Goal: Information Seeking & Learning: Understand process/instructions

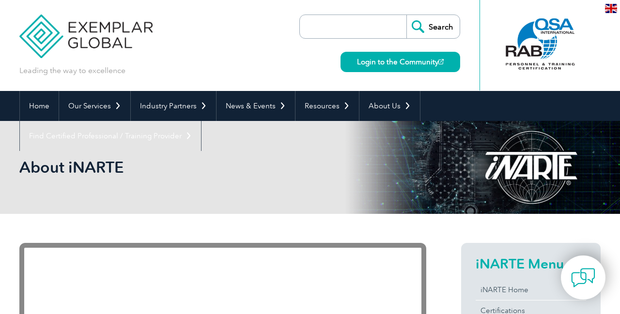
scroll to position [256, 0]
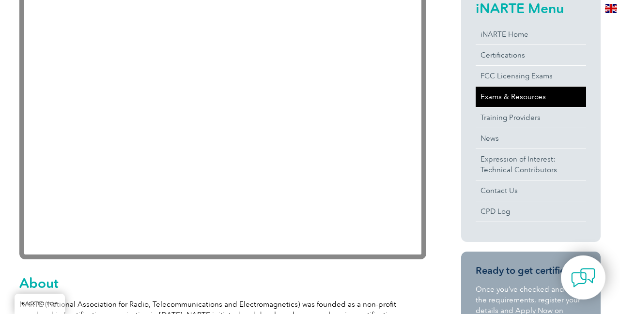
click at [498, 95] on link "Exams & Resources" at bounding box center [530, 97] width 110 height 20
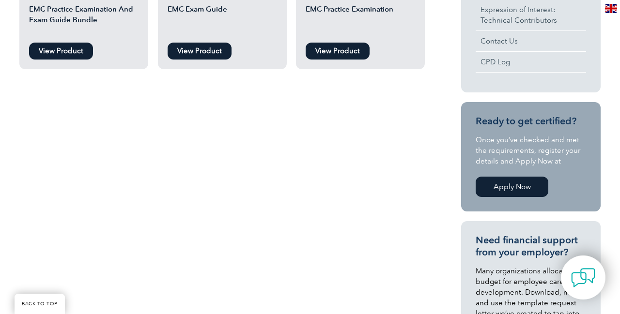
scroll to position [204, 0]
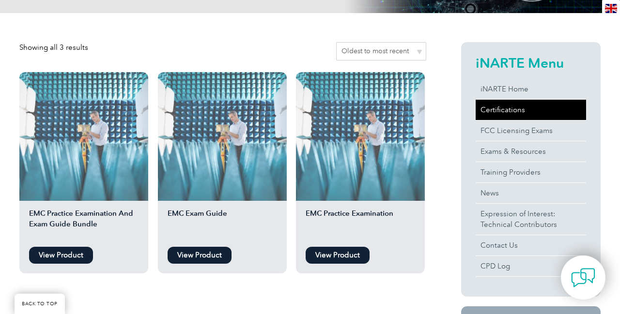
click at [502, 112] on link "Certifications" at bounding box center [530, 110] width 110 height 20
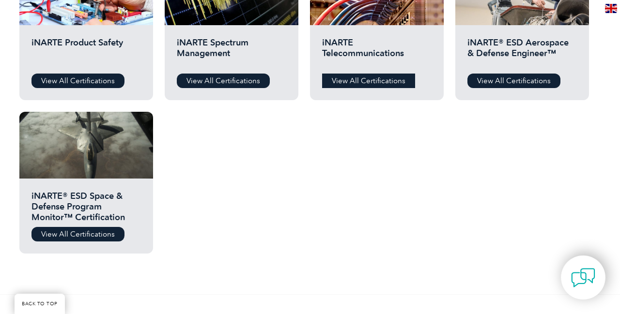
scroll to position [306, 0]
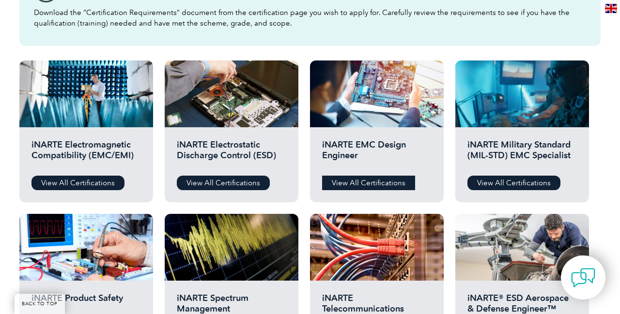
click at [379, 177] on link "View All Certifications" at bounding box center [368, 183] width 93 height 15
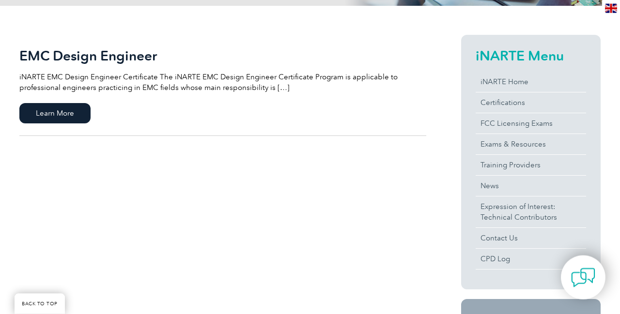
scroll to position [204, 0]
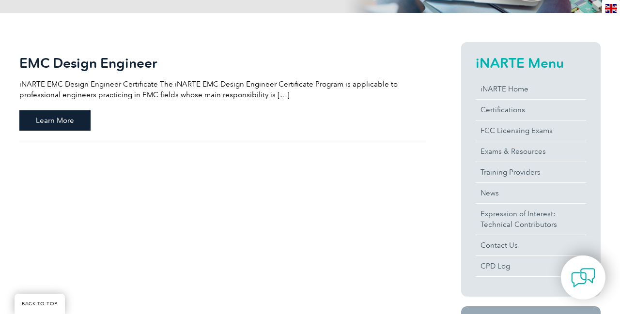
click at [80, 122] on span "Learn More" at bounding box center [54, 120] width 71 height 20
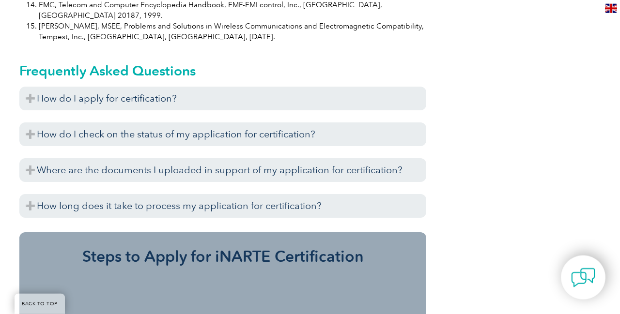
scroll to position [971, 0]
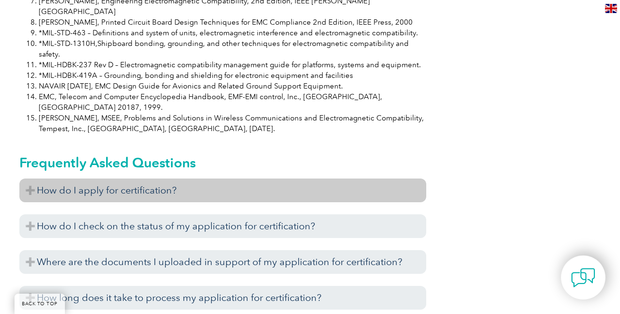
click at [158, 179] on h3 "How do I apply for certification?" at bounding box center [222, 191] width 407 height 24
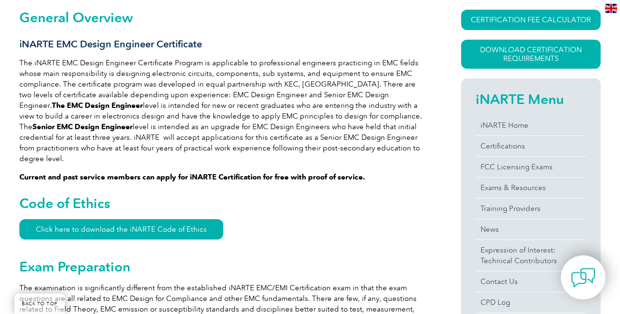
scroll to position [256, 0]
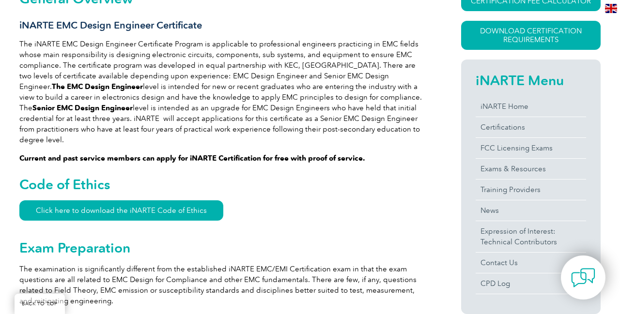
click at [232, 154] on strong "Current and past service members can apply for iNARTE Certification for free wi…" at bounding box center [192, 158] width 346 height 9
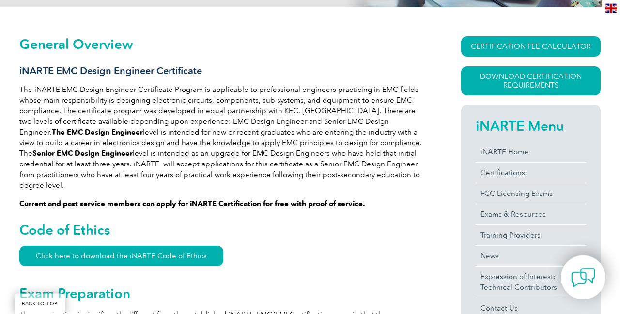
scroll to position [204, 0]
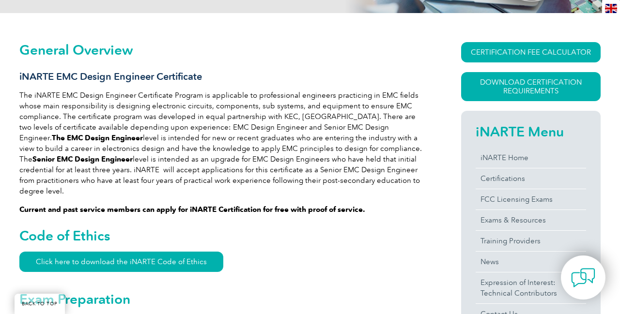
click at [279, 173] on p "The iNARTE EMC Design Engineer Certificate Program is applicable to professiona…" at bounding box center [222, 143] width 407 height 107
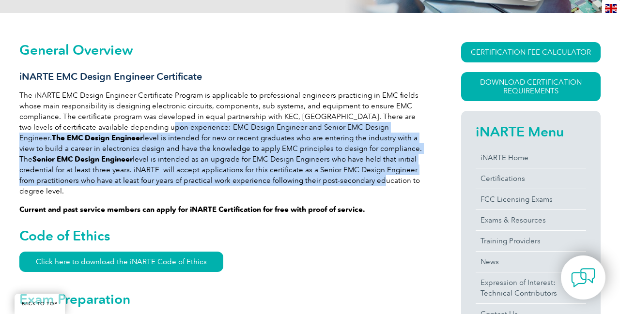
drag, startPoint x: 274, startPoint y: 177, endPoint x: 171, endPoint y: 124, distance: 115.4
click at [171, 124] on p "The iNARTE EMC Design Engineer Certificate Program is applicable to professiona…" at bounding box center [222, 143] width 407 height 107
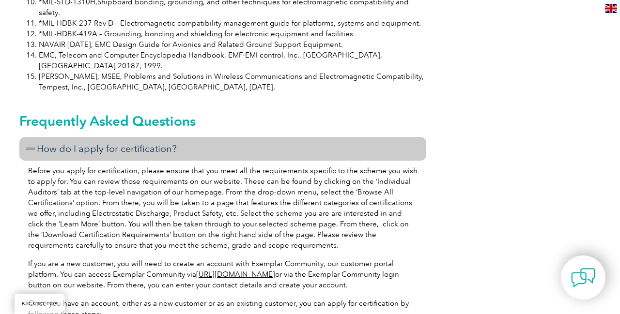
scroll to position [1022, 0]
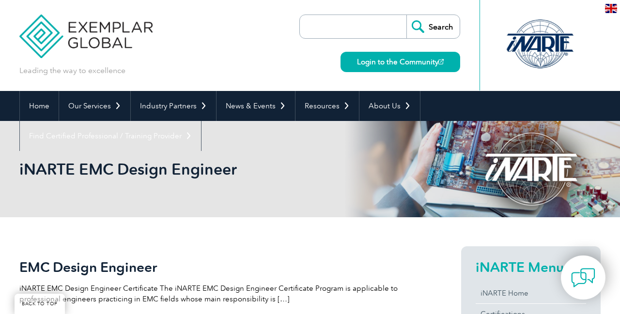
scroll to position [204, 0]
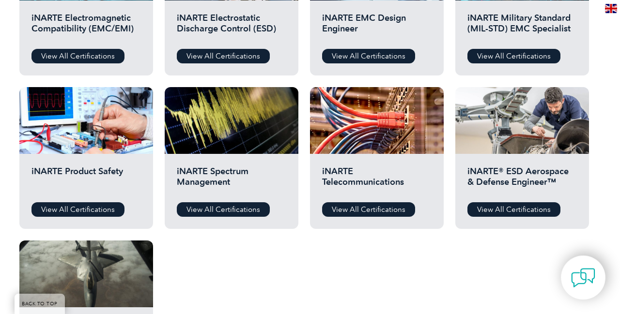
scroll to position [358, 0]
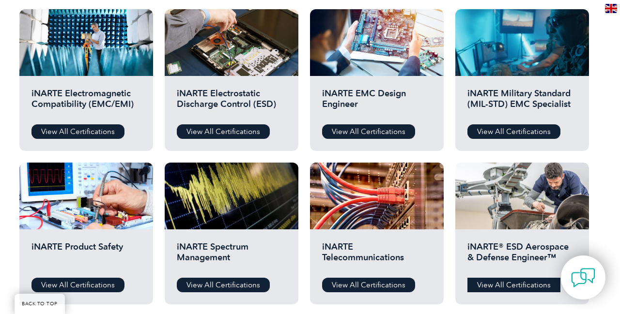
click at [520, 284] on link "View All Certifications" at bounding box center [513, 285] width 93 height 15
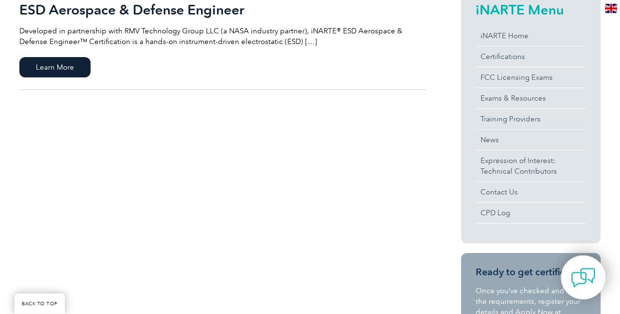
scroll to position [204, 0]
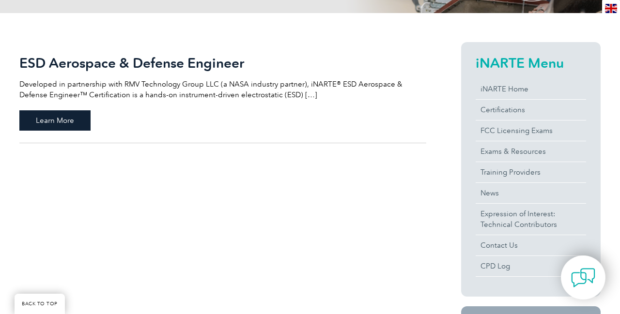
click at [77, 114] on span "Learn More" at bounding box center [54, 120] width 71 height 20
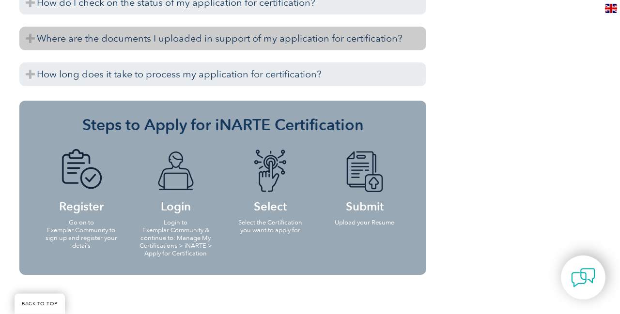
scroll to position [1107, 0]
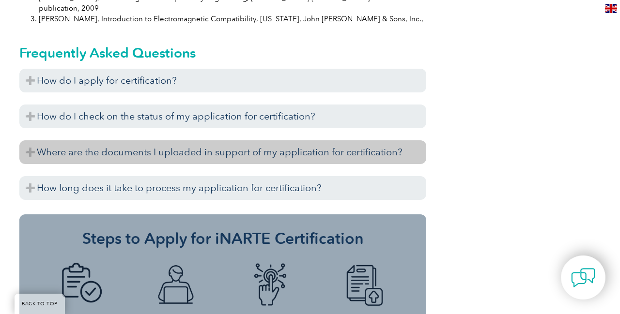
click at [137, 140] on h3 "Where are the documents I uploaded in support of my application for certificati…" at bounding box center [222, 152] width 407 height 24
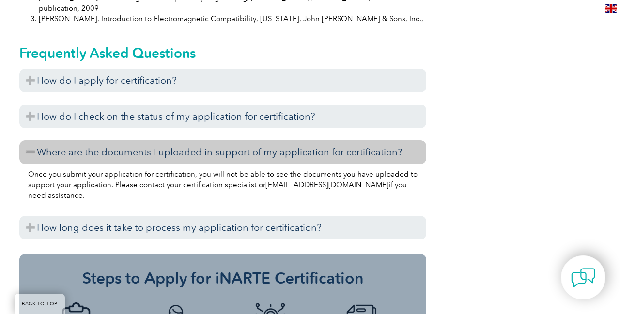
click at [169, 164] on div "Once you submit your application for certification, you will not be able to see…" at bounding box center [222, 186] width 407 height 45
click at [171, 140] on h3 "Where are the documents I uploaded in support of my application for certificati…" at bounding box center [222, 152] width 407 height 24
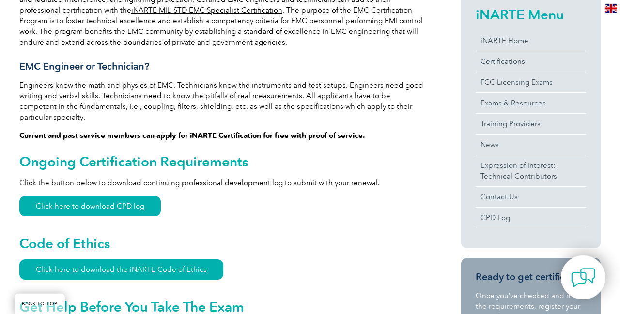
scroll to position [289, 0]
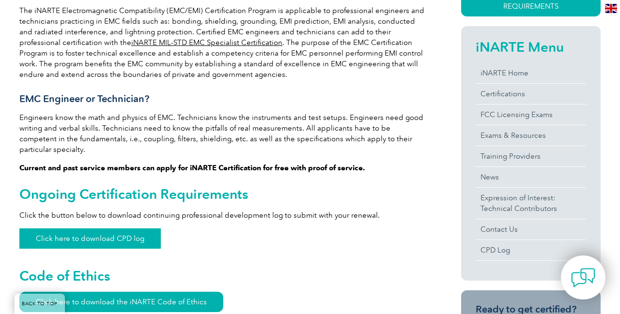
click at [146, 229] on link "Click here to download CPD log" at bounding box center [89, 239] width 141 height 20
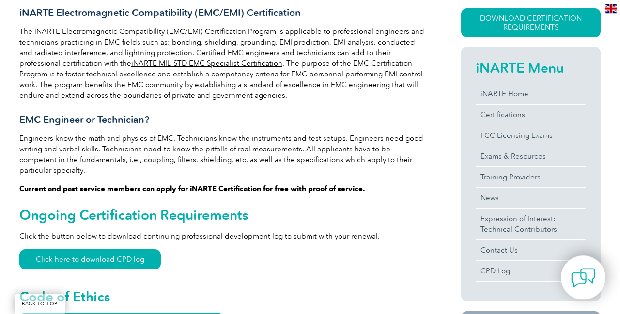
scroll to position [238, 0]
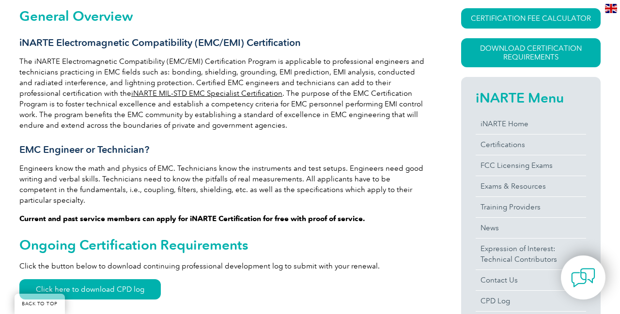
click at [245, 172] on p "Engineers know the math and physics of EMC. Technicians know the instruments an…" at bounding box center [222, 184] width 407 height 43
click at [246, 193] on p "Engineers know the math and physics of EMC. Technicians know the instruments an…" at bounding box center [222, 184] width 407 height 43
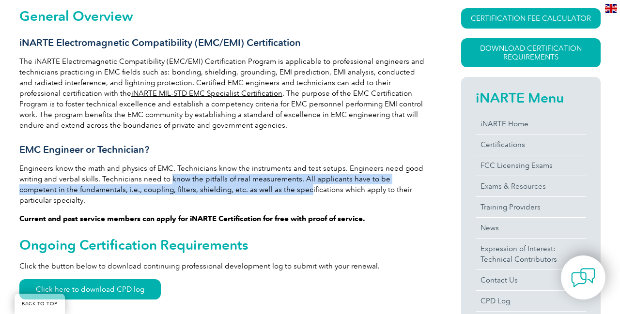
drag, startPoint x: 255, startPoint y: 185, endPoint x: 169, endPoint y: 182, distance: 85.8
click at [169, 182] on p "Engineers know the math and physics of EMC. Technicians know the instruments an…" at bounding box center [222, 184] width 407 height 43
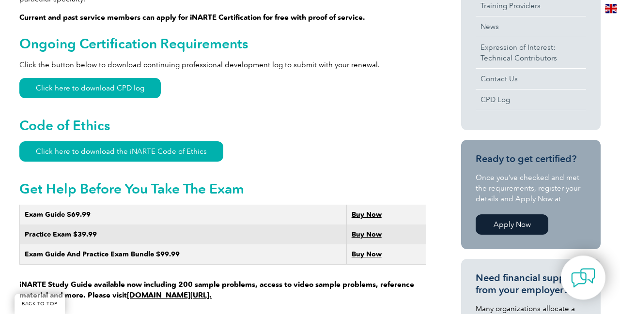
scroll to position [443, 0]
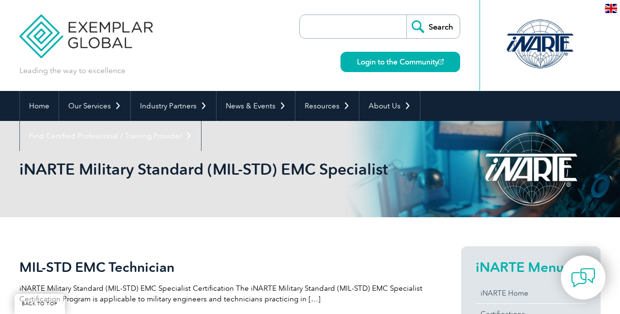
scroll to position [256, 0]
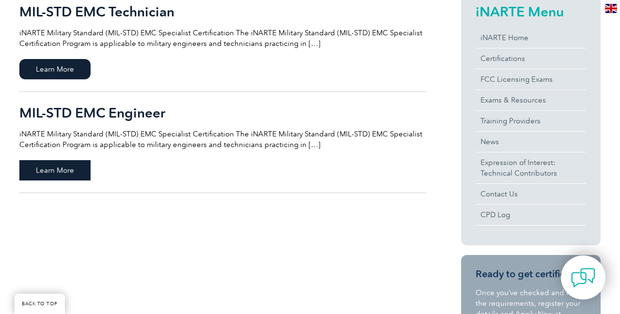
click at [64, 171] on span "Learn More" at bounding box center [54, 170] width 71 height 20
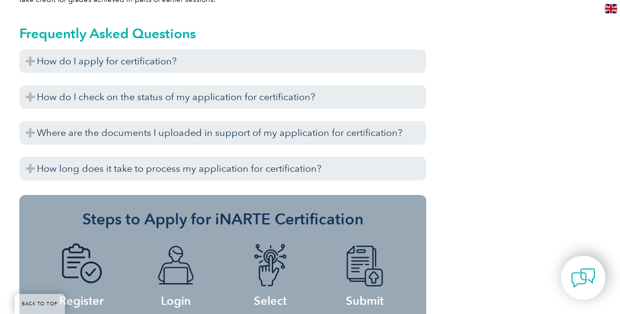
scroll to position [971, 0]
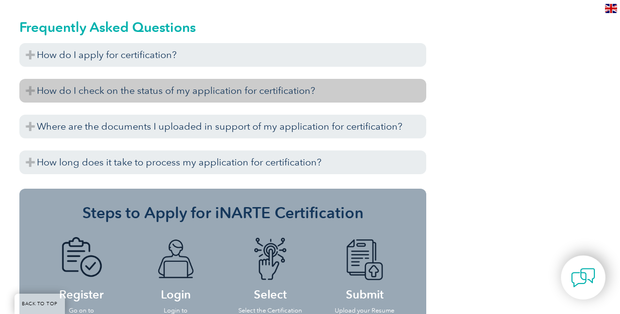
click at [297, 97] on h3 "How do I check on the status of my application for certification?" at bounding box center [222, 91] width 407 height 24
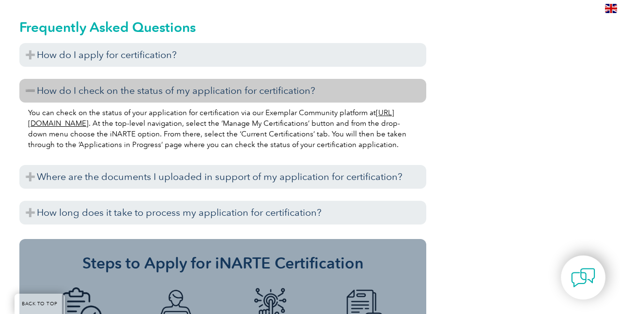
click at [297, 97] on h3 "How do I check on the status of my application for certification?" at bounding box center [222, 91] width 407 height 24
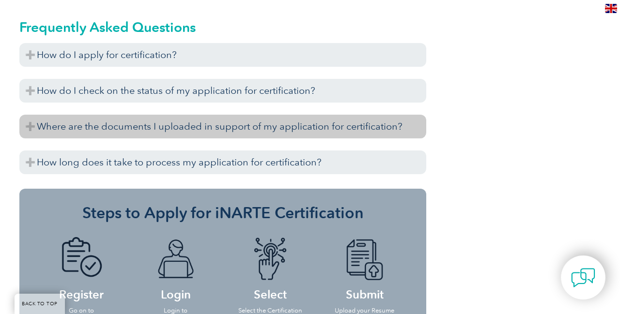
click at [284, 126] on h3 "Where are the documents I uploaded in support of my application for certificati…" at bounding box center [222, 127] width 407 height 24
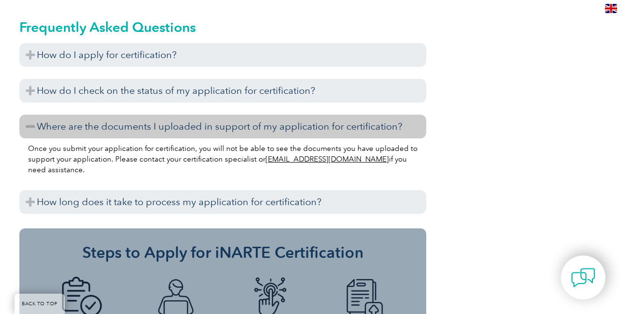
click at [284, 126] on h3 "Where are the documents I uploaded in support of my application for certificati…" at bounding box center [222, 127] width 407 height 24
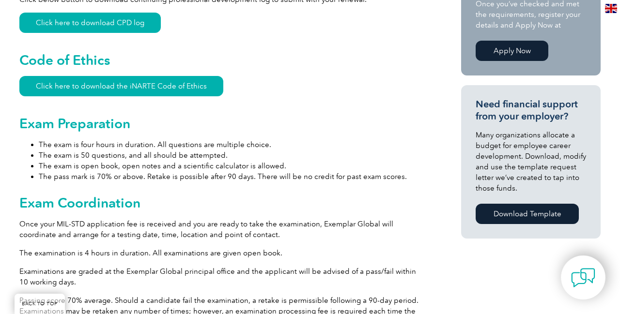
scroll to position [511, 0]
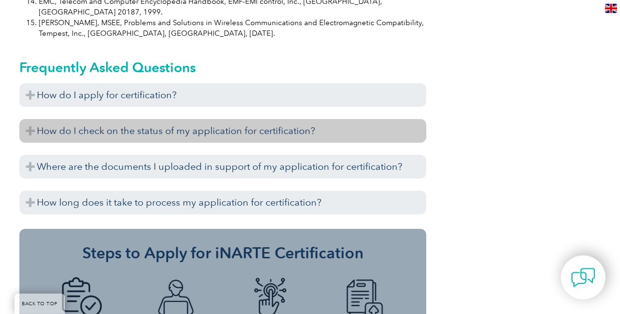
scroll to position [975, 0]
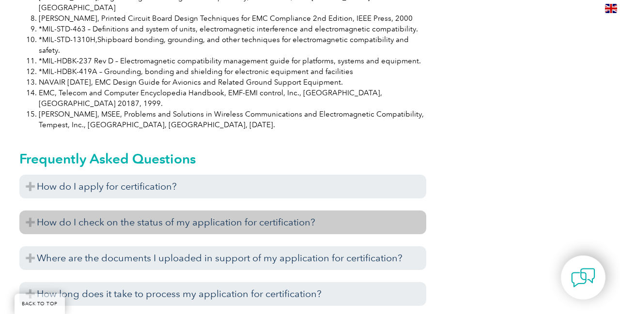
click at [199, 211] on h3 "How do I check on the status of my application for certification?" at bounding box center [222, 223] width 407 height 24
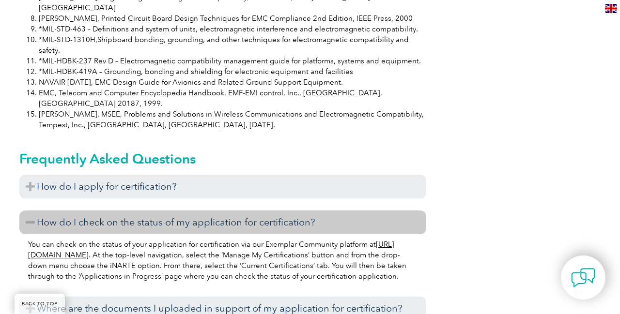
click at [199, 211] on h3 "How do I check on the status of my application for certification?" at bounding box center [222, 223] width 407 height 24
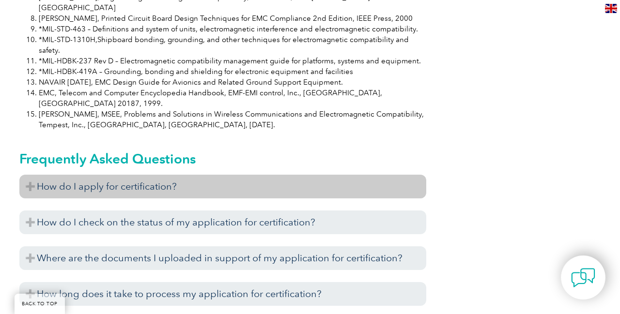
click at [199, 175] on h3 "How do I apply for certification?" at bounding box center [222, 187] width 407 height 24
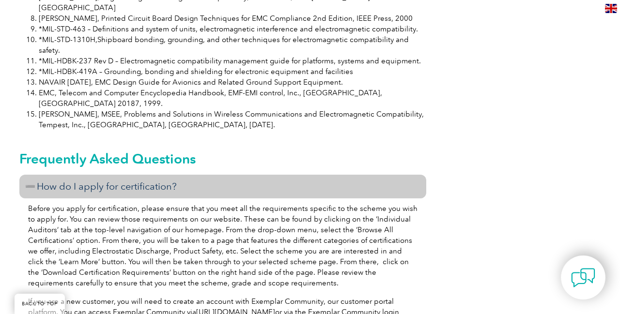
click at [199, 175] on h3 "How do I apply for certification?" at bounding box center [222, 187] width 407 height 24
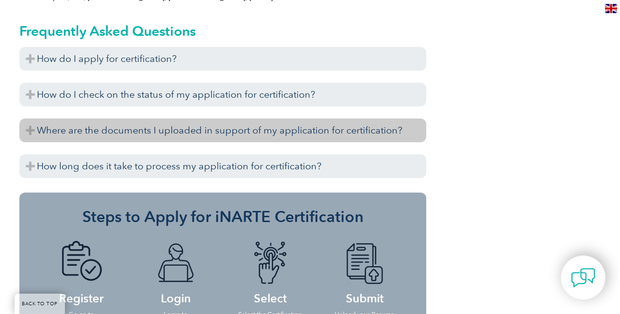
scroll to position [1129, 0]
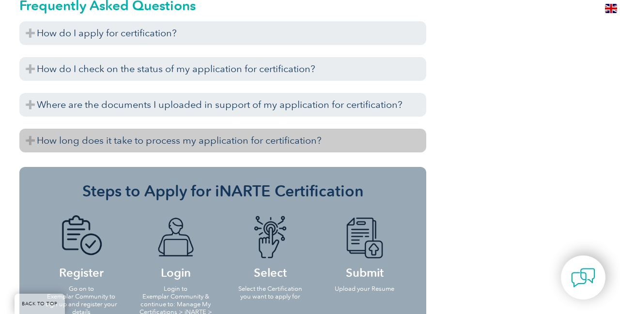
click at [202, 129] on h3 "How long does it take to process my application for certification?" at bounding box center [222, 141] width 407 height 24
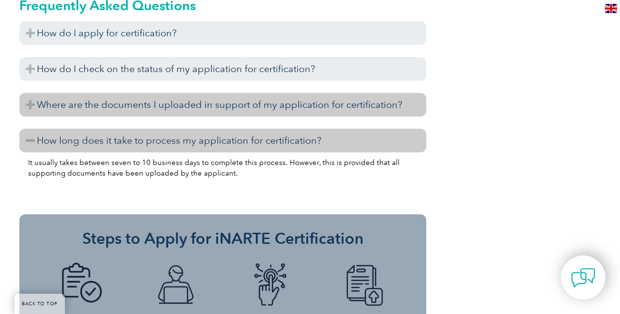
click at [205, 93] on h3 "Where are the documents I uploaded in support of my application for certificati…" at bounding box center [222, 105] width 407 height 24
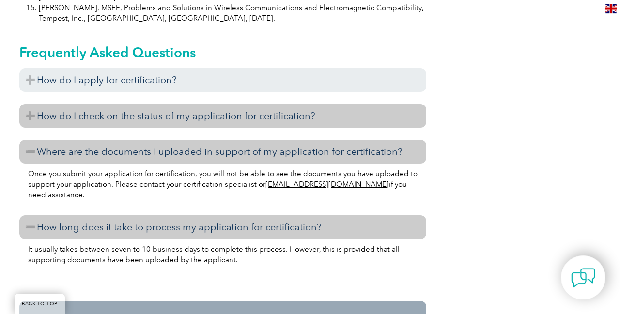
scroll to position [1077, 0]
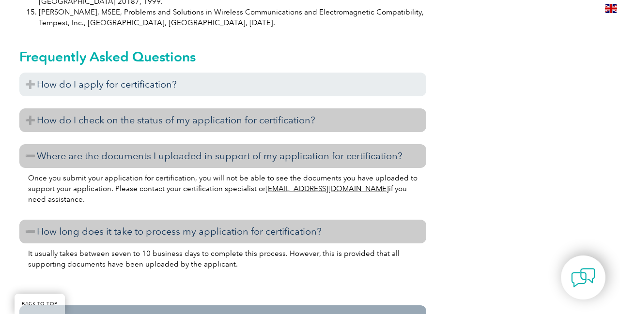
click at [202, 108] on h3 "How do I check on the status of my application for certification?" at bounding box center [222, 120] width 407 height 24
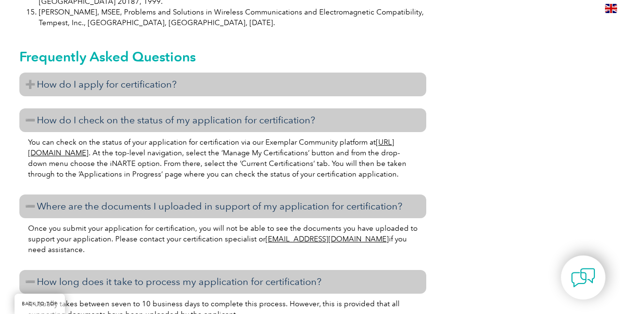
click at [206, 73] on h3 "How do I apply for certification?" at bounding box center [222, 85] width 407 height 24
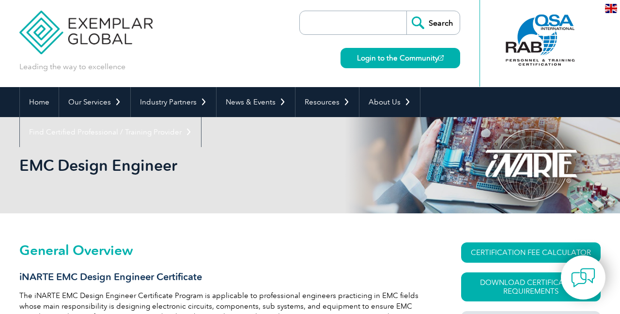
scroll to position [0, 0]
